Goal: Transaction & Acquisition: Purchase product/service

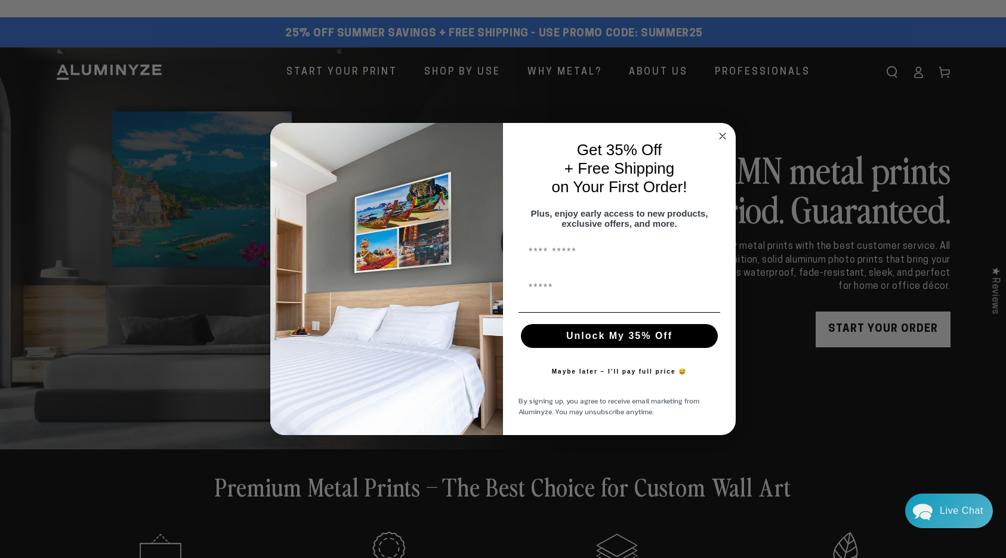
click at [371, 133] on icon "Close dialog" at bounding box center [723, 136] width 6 height 6
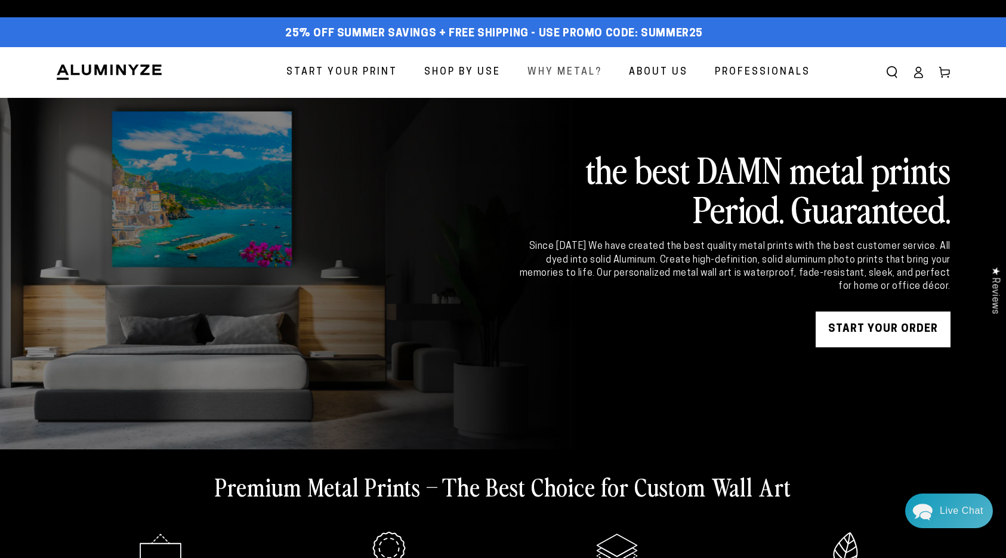
click at [371, 72] on span "Why Metal?" at bounding box center [565, 72] width 75 height 17
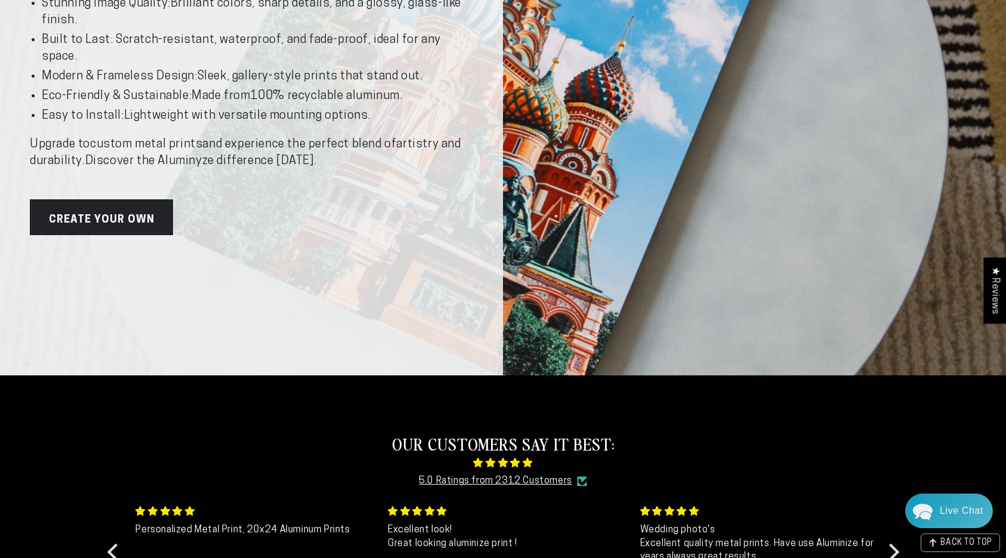
scroll to position [358, 0]
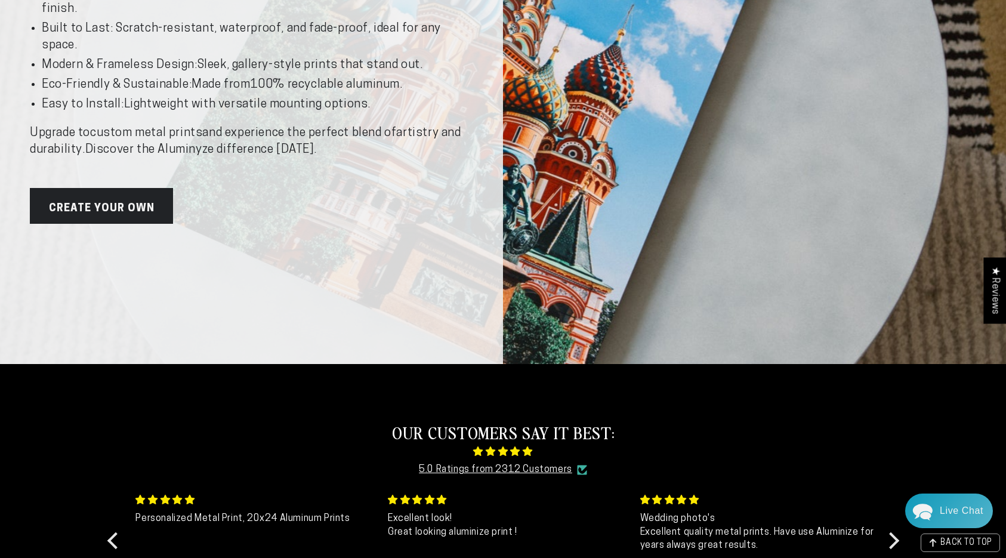
click at [133, 215] on link "Create Your Own" at bounding box center [101, 206] width 143 height 36
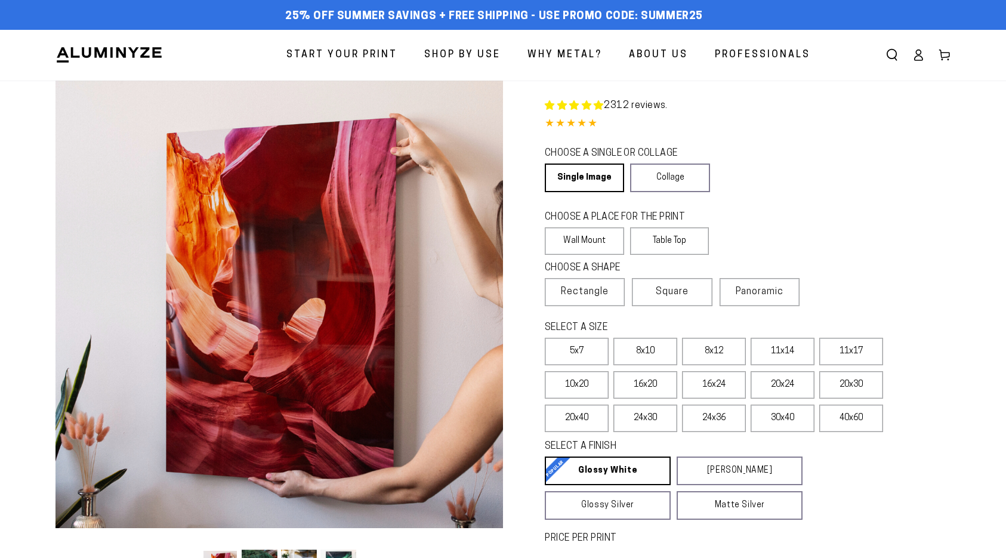
select select "**********"
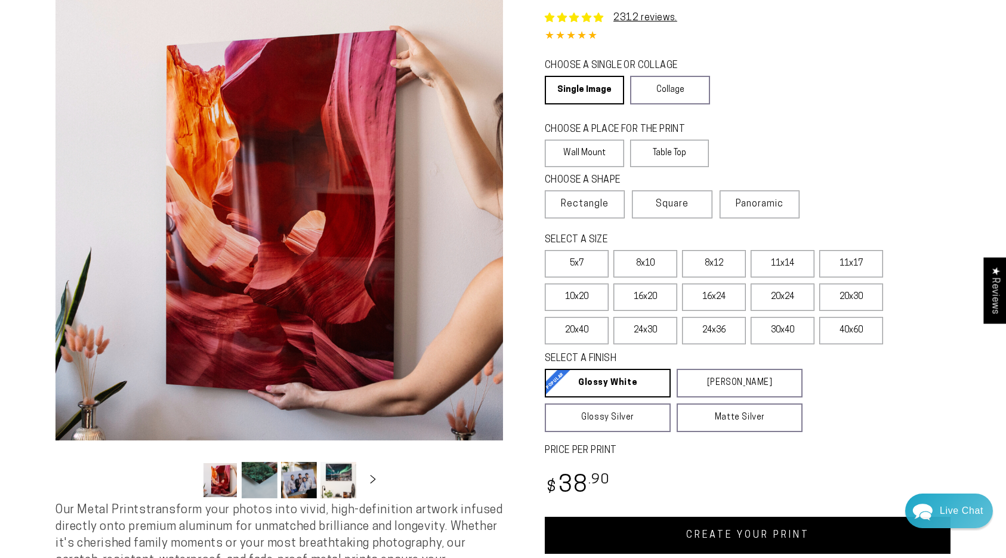
scroll to position [60, 0]
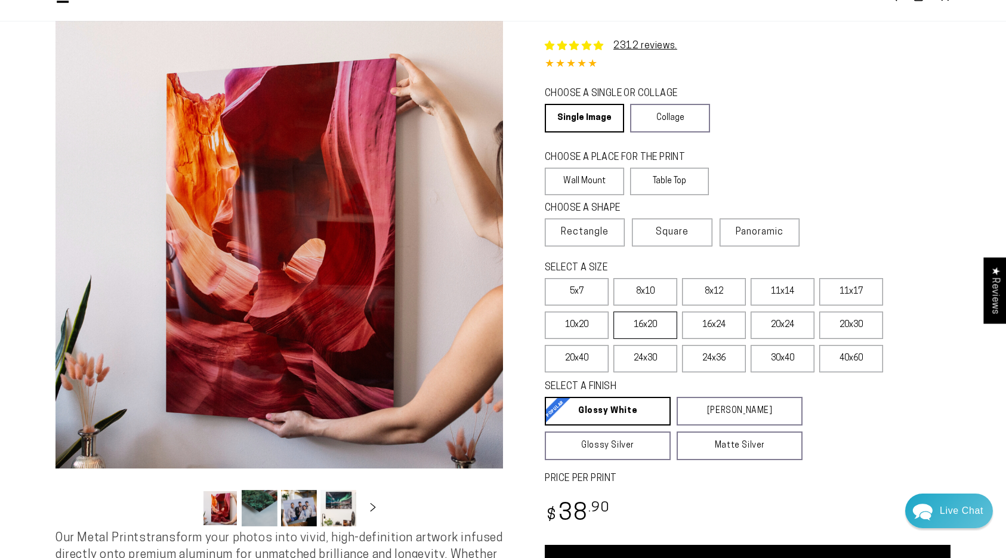
click at [651, 336] on label "16x20" at bounding box center [646, 325] width 64 height 27
click at [581, 184] on label "Wall Mount" at bounding box center [584, 181] width 79 height 27
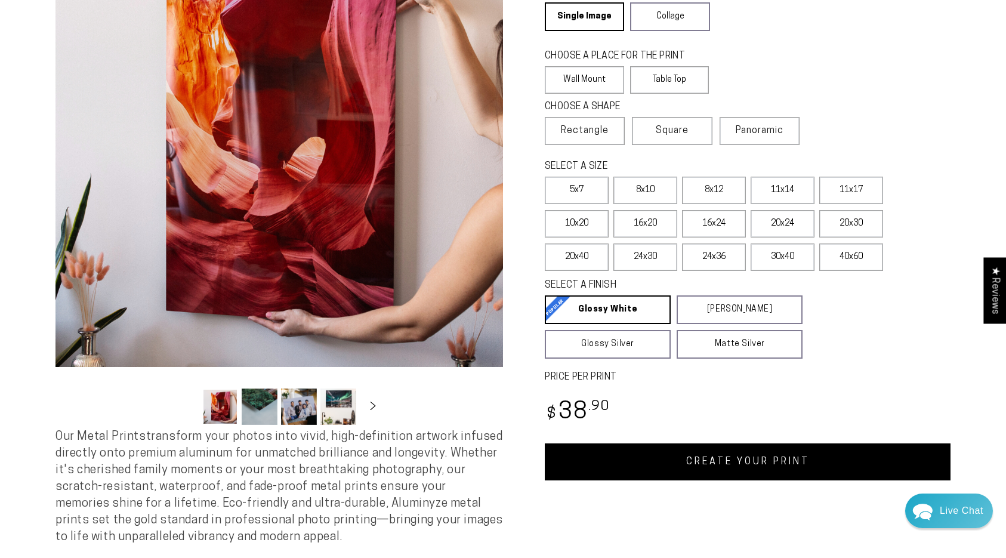
scroll to position [239, 0]
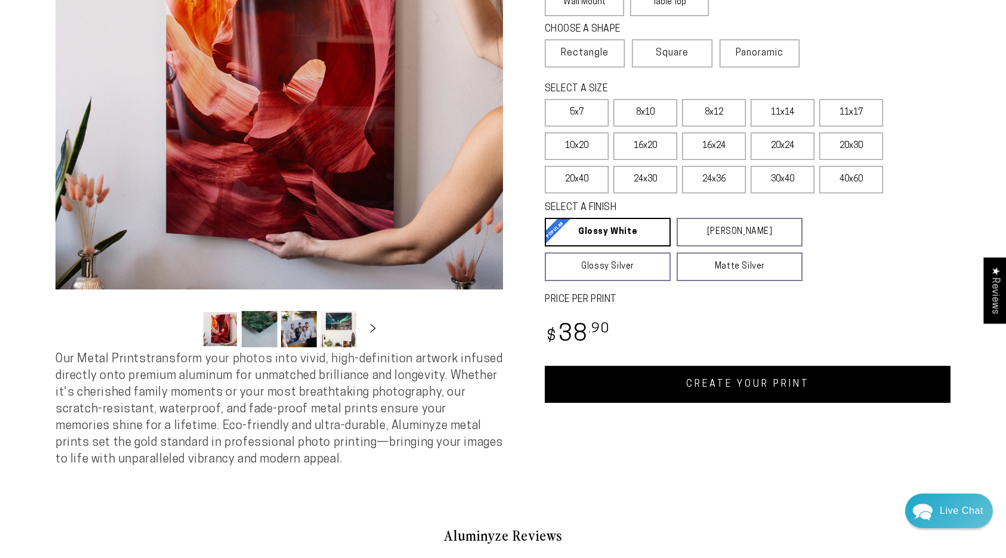
click at [731, 384] on link "CREATE YOUR PRINT" at bounding box center [748, 384] width 406 height 37
